Goal: Information Seeking & Learning: Learn about a topic

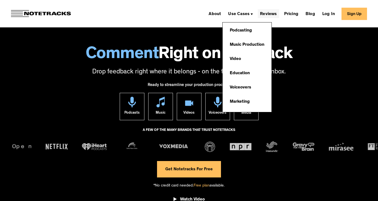
click at [268, 12] on link "Reviews" at bounding box center [268, 13] width 21 height 9
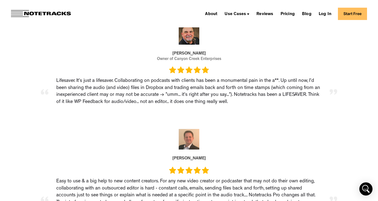
scroll to position [134, 0]
click at [287, 12] on link "Pricing" at bounding box center [287, 13] width 19 height 9
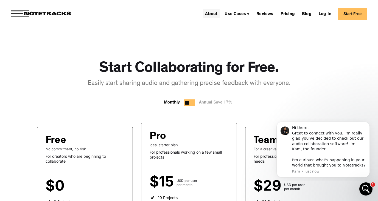
click at [213, 15] on link "About" at bounding box center [211, 13] width 17 height 9
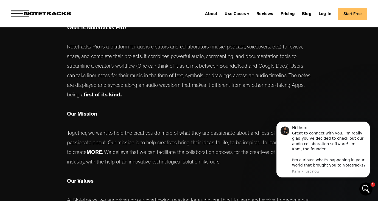
scroll to position [88, 0]
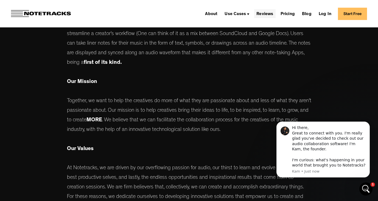
click at [260, 11] on link "Reviews" at bounding box center [264, 13] width 21 height 9
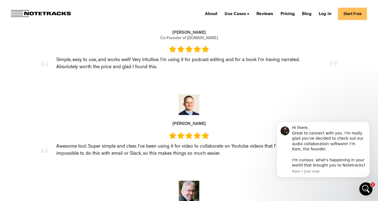
scroll to position [804, 0]
